Goal: Feedback & Contribution: Contribute content

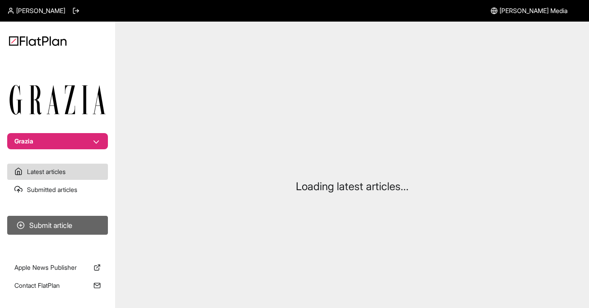
scroll to position [0, 0]
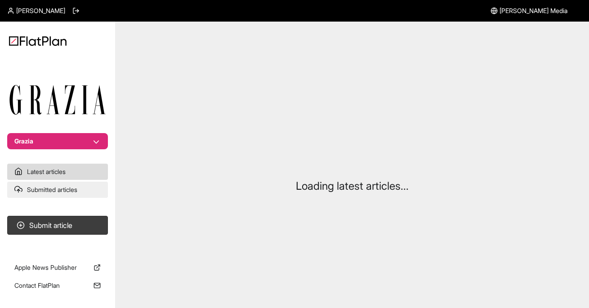
click at [45, 190] on link "Submitted articles" at bounding box center [57, 190] width 101 height 16
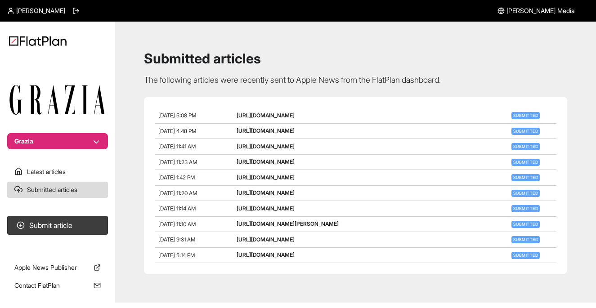
click at [62, 180] on section "Latest articles Submitted articles" at bounding box center [57, 181] width 115 height 34
click at [60, 170] on link "Latest articles" at bounding box center [57, 172] width 101 height 16
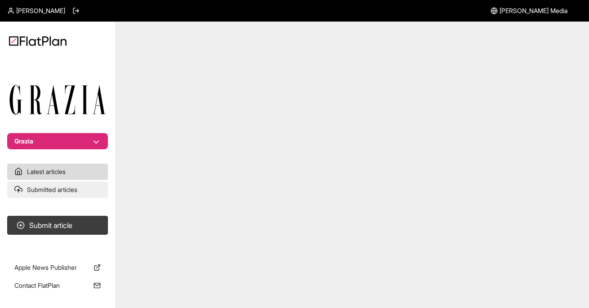
drag, startPoint x: 61, startPoint y: 190, endPoint x: 61, endPoint y: 196, distance: 5.9
click at [61, 190] on link "Submitted articles" at bounding box center [57, 190] width 101 height 16
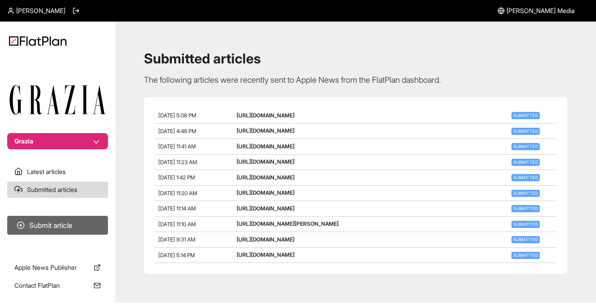
click at [67, 232] on button "Submit article" at bounding box center [57, 225] width 101 height 19
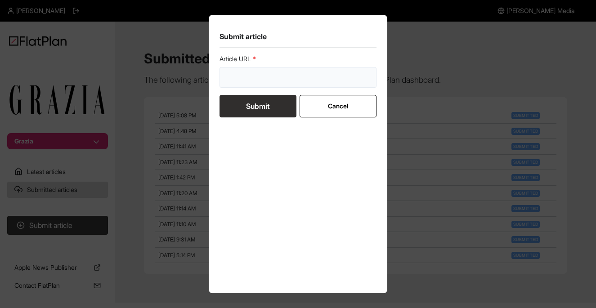
click at [246, 75] on input "url" at bounding box center [298, 77] width 157 height 21
paste input "[URL][DOMAIN_NAME]"
type input "[URL][DOMAIN_NAME]"
click at [251, 105] on button "Submit" at bounding box center [258, 106] width 77 height 22
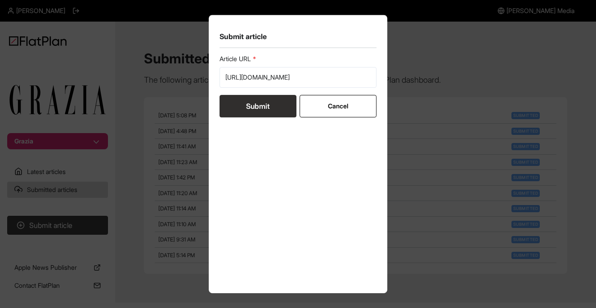
scroll to position [0, 0]
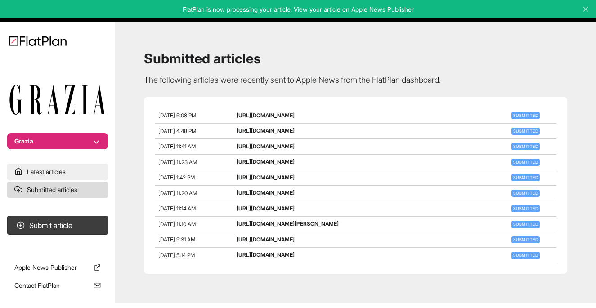
click at [62, 166] on link "Latest articles" at bounding box center [57, 172] width 101 height 16
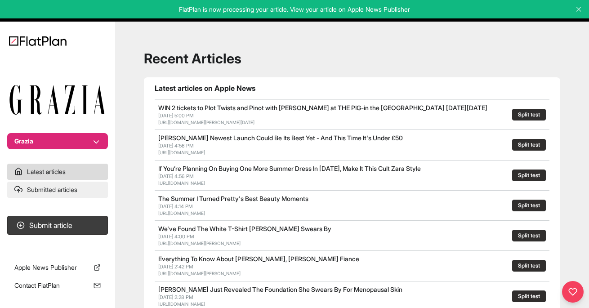
click at [59, 188] on link "Submitted articles" at bounding box center [57, 190] width 101 height 16
